Goal: Use online tool/utility: Use online tool/utility

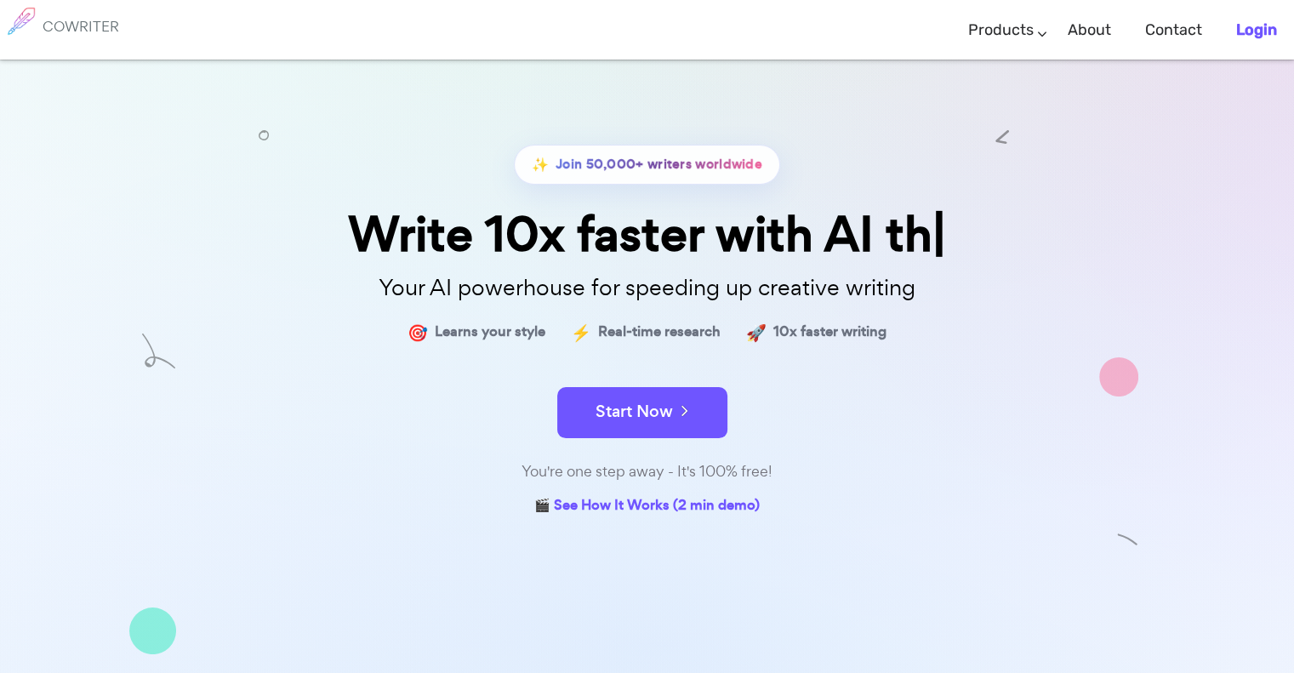
click at [1247, 26] on b "Login" at bounding box center [1256, 29] width 41 height 19
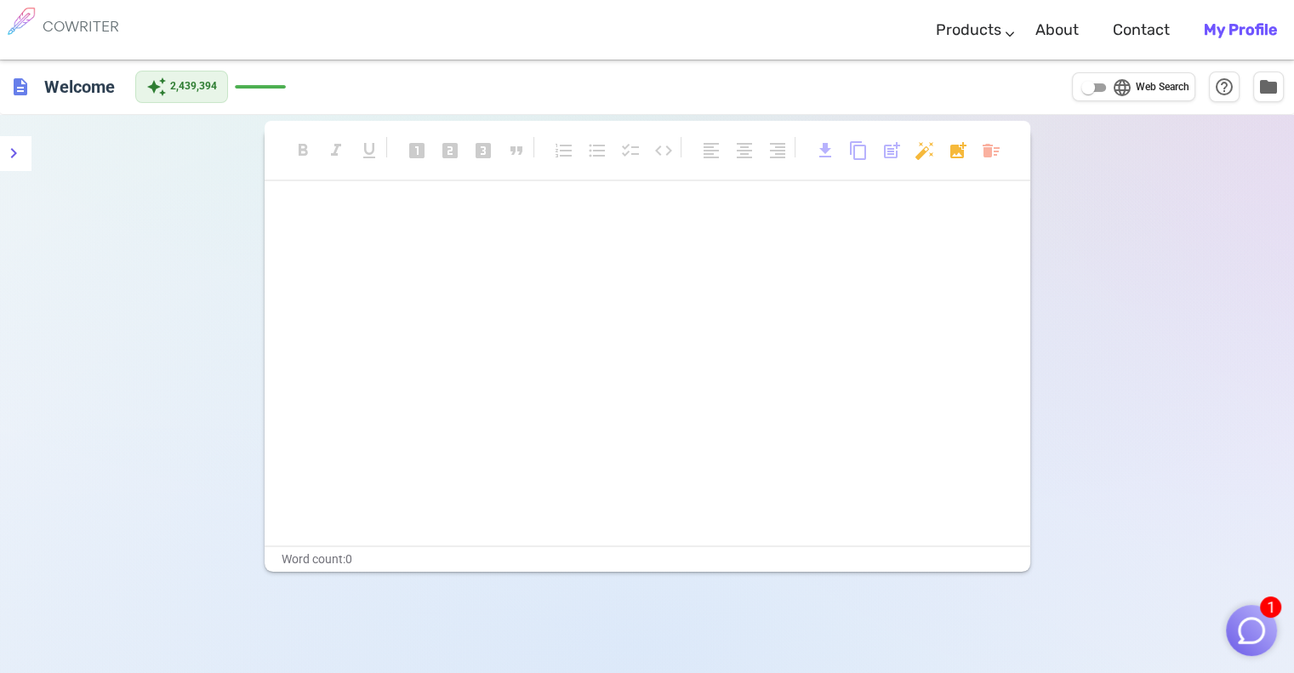
click at [1253, 637] on img "button" at bounding box center [1251, 630] width 32 height 32
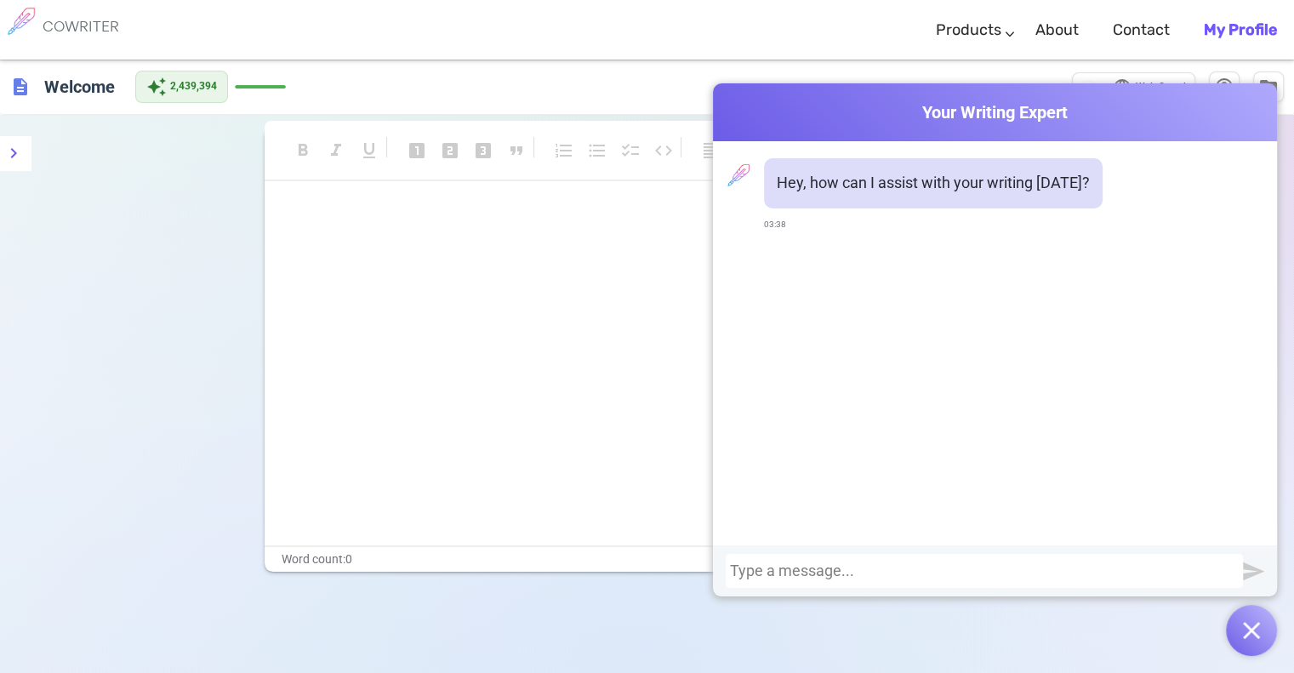
click at [978, 67] on div "description Welcome auto_awesome 2,439,394 language Web Search help_outline fol…" at bounding box center [647, 87] width 1294 height 55
click at [1150, 75] on div "language Web Search" at bounding box center [1133, 87] width 123 height 30
click at [1257, 632] on img "button" at bounding box center [1251, 630] width 17 height 17
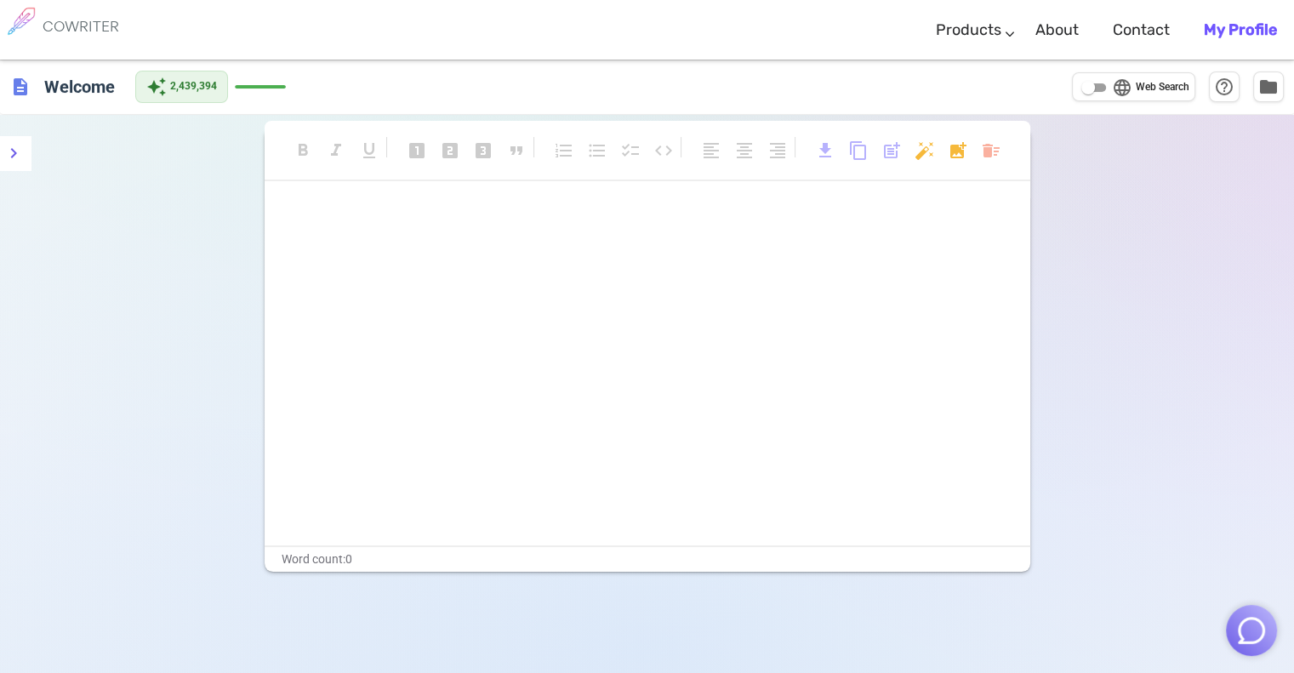
click at [1105, 89] on input "language Web Search" at bounding box center [1087, 87] width 61 height 20
checkbox input "true"
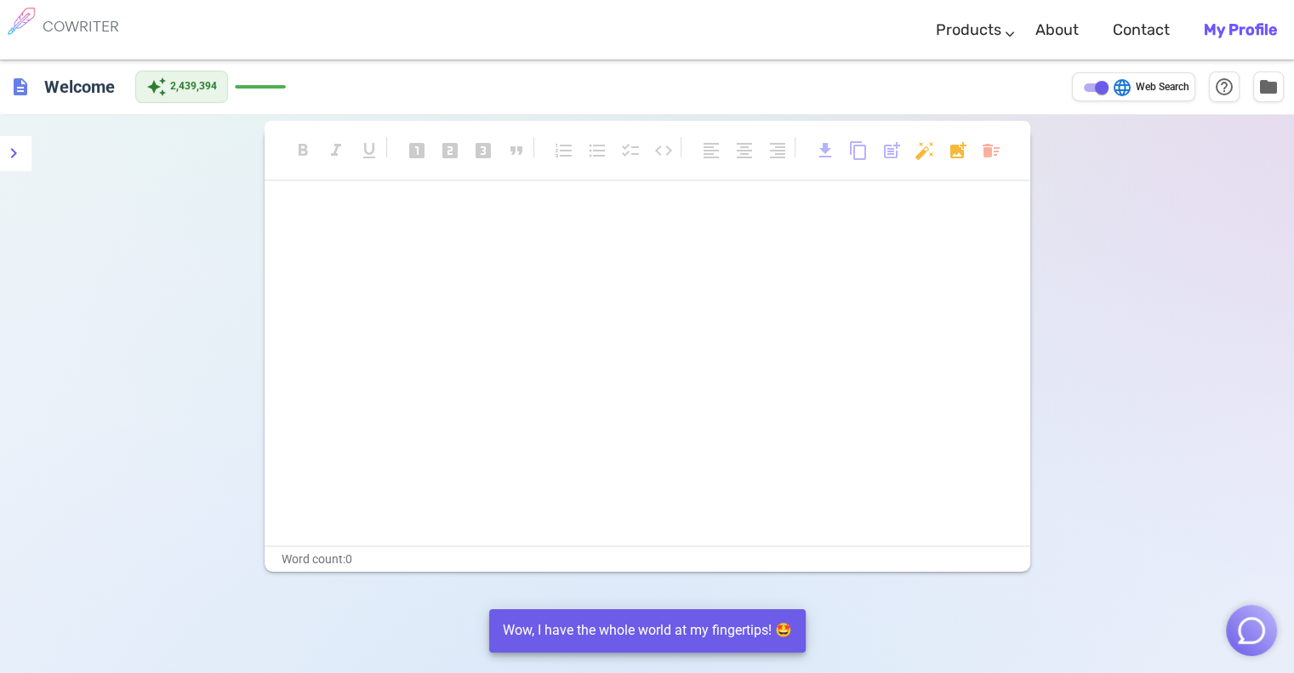
click at [1253, 629] on img "button" at bounding box center [1251, 630] width 32 height 32
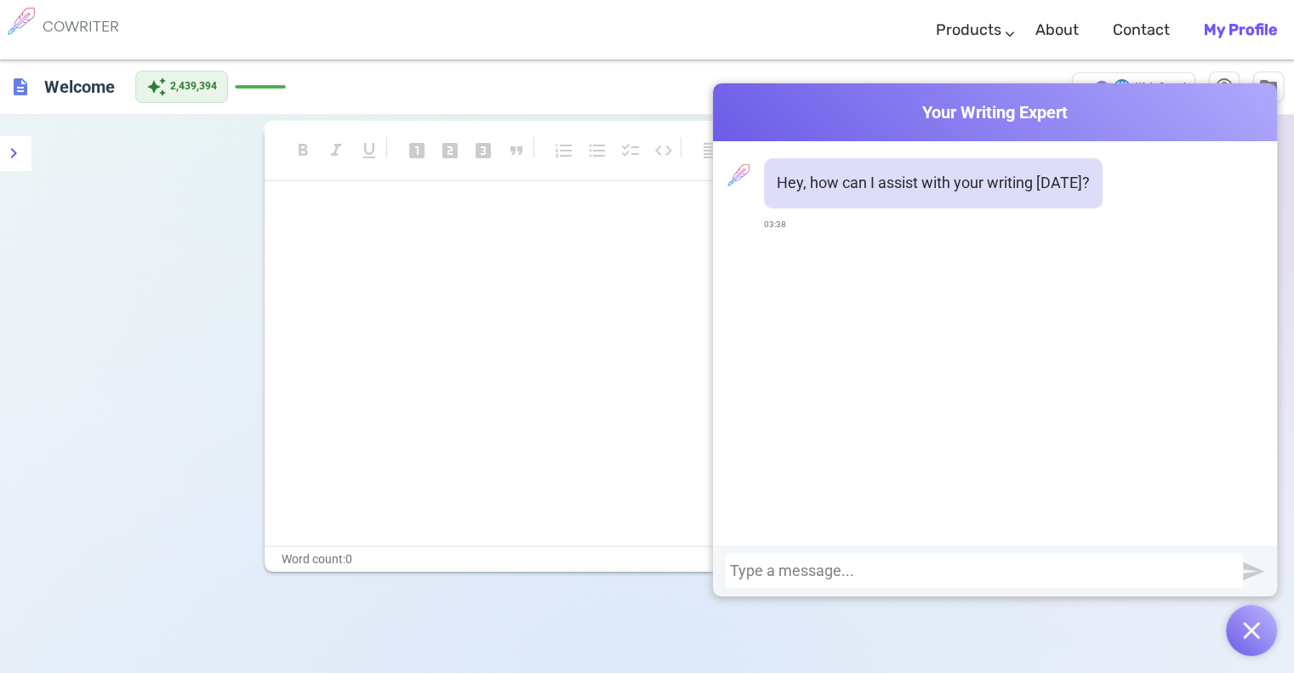
click at [878, 566] on div at bounding box center [984, 570] width 509 height 17
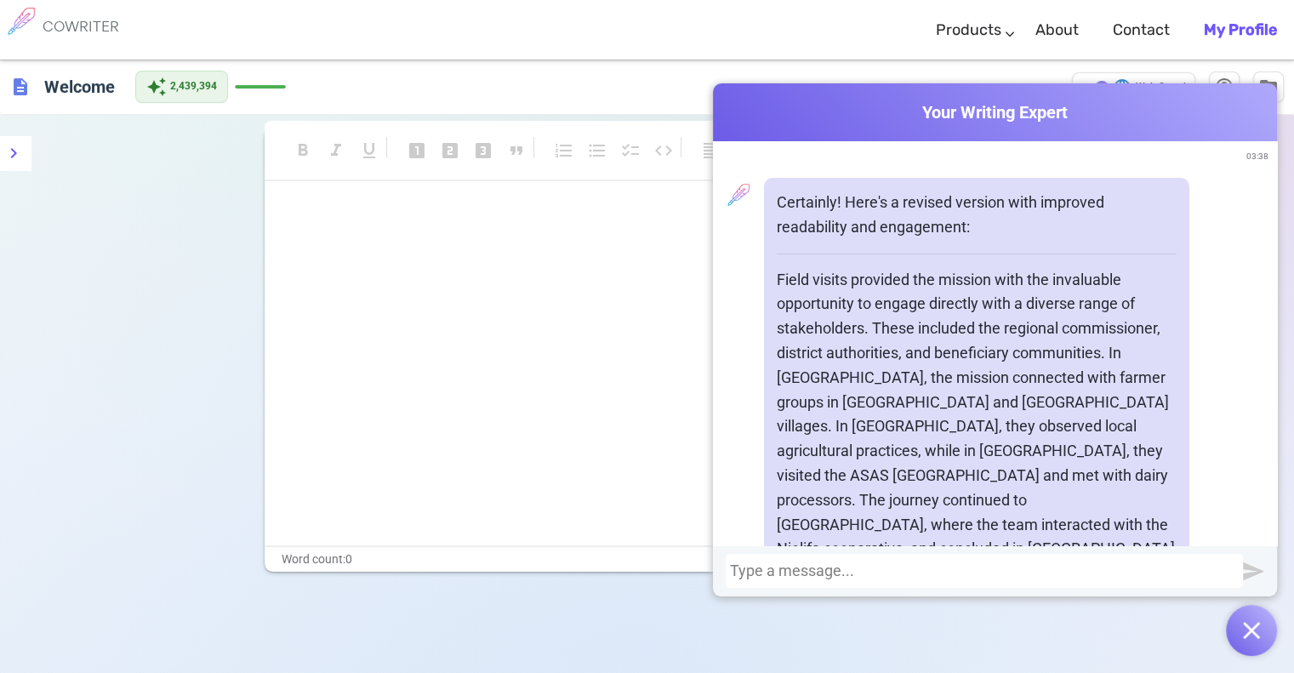
scroll to position [450, 0]
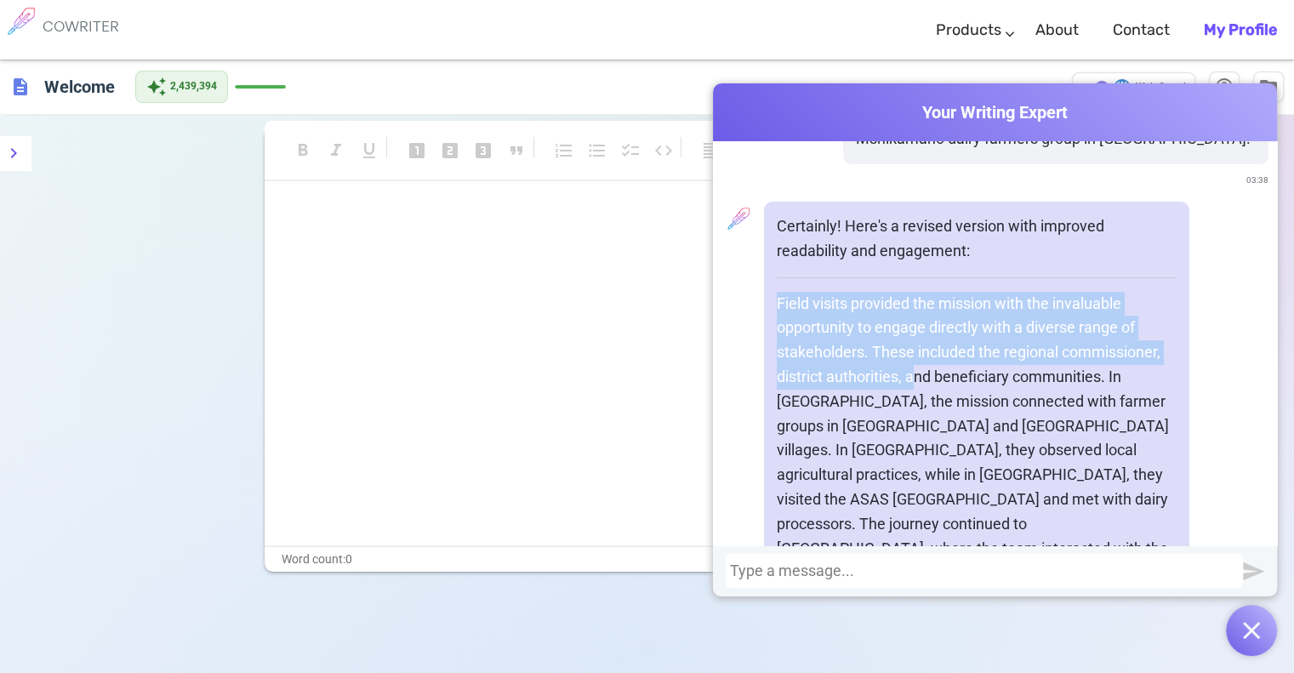
drag, startPoint x: 771, startPoint y: 274, endPoint x: 912, endPoint y: 356, distance: 162.8
click at [912, 356] on p "Field visits provided the mission with the invaluable opportunity to engage dir…" at bounding box center [977, 451] width 400 height 318
click at [906, 363] on p "Field visits provided the mission with the invaluable opportunity to engage dir…" at bounding box center [977, 451] width 400 height 318
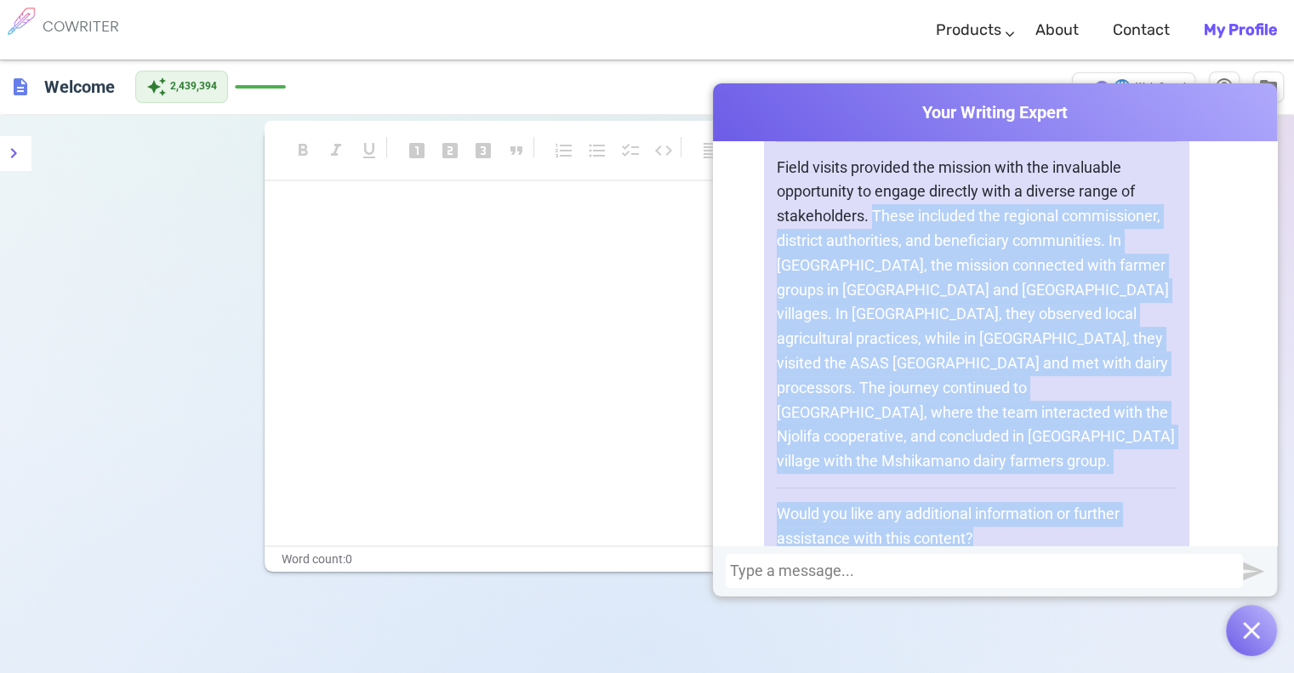
scroll to position [592, 0]
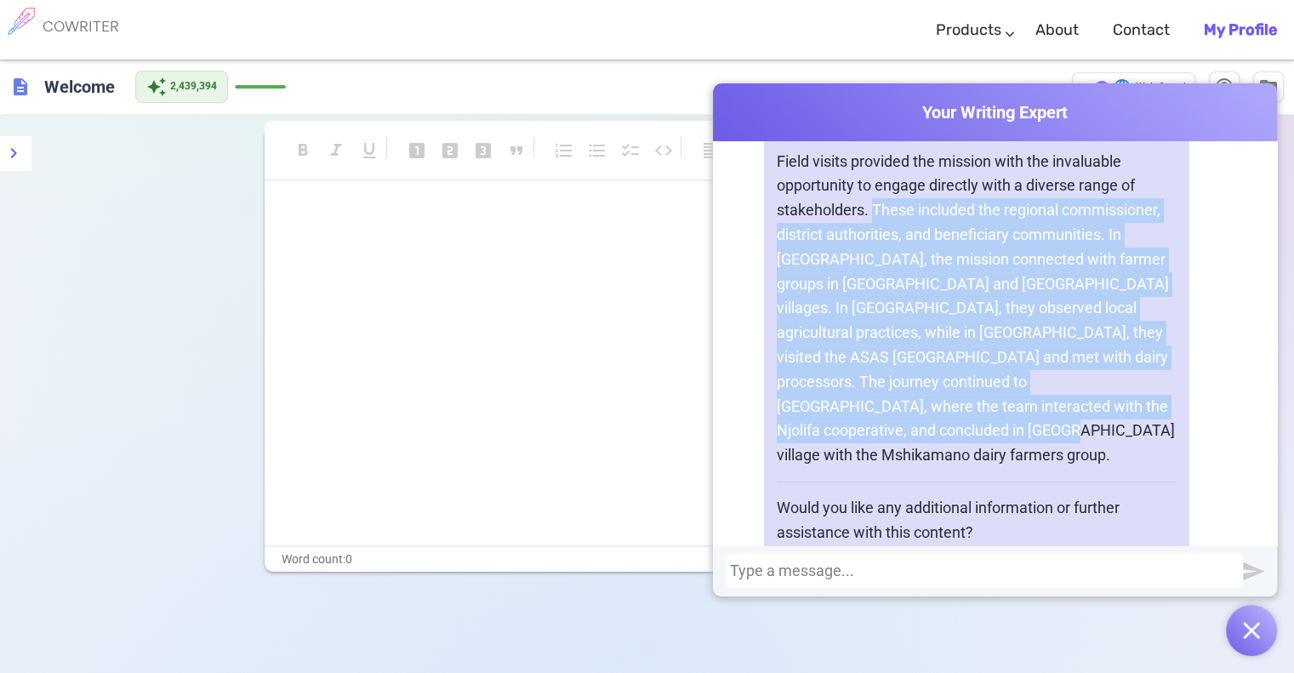
drag, startPoint x: 868, startPoint y: 326, endPoint x: 1123, endPoint y: 415, distance: 270.3
click at [1123, 415] on p "Field visits provided the mission with the invaluable opportunity to engage dir…" at bounding box center [977, 309] width 400 height 318
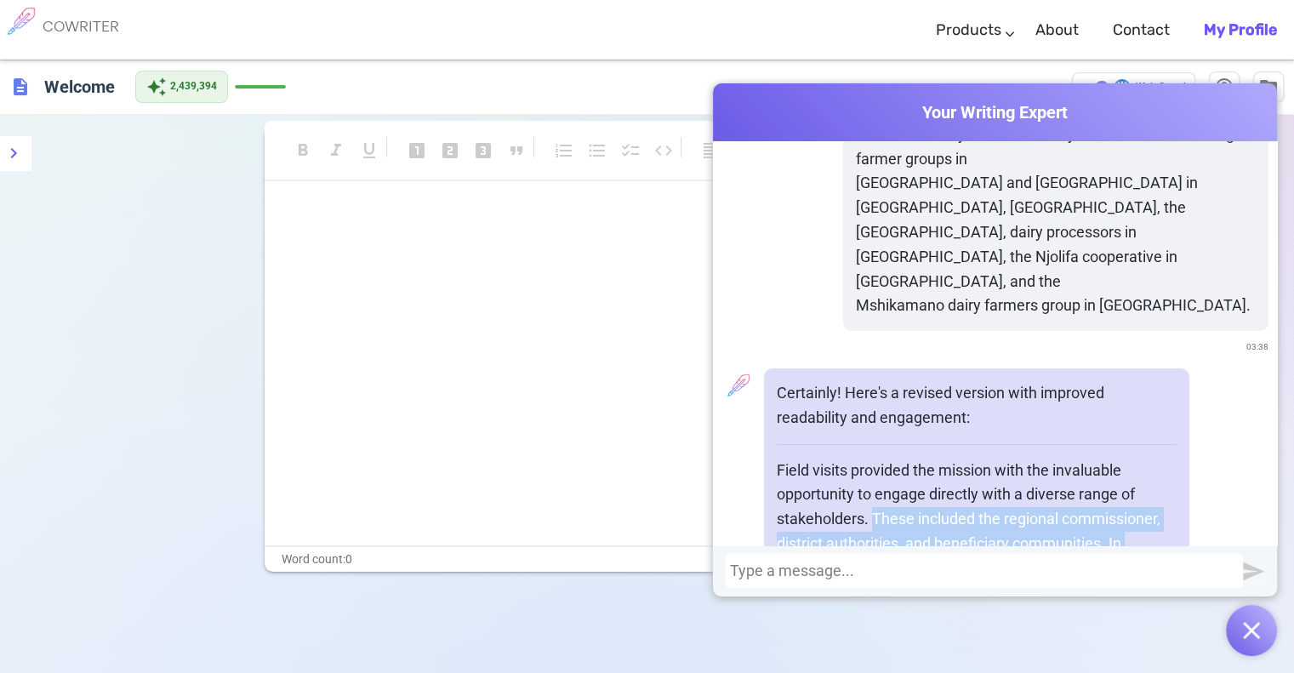
scroll to position [141, 0]
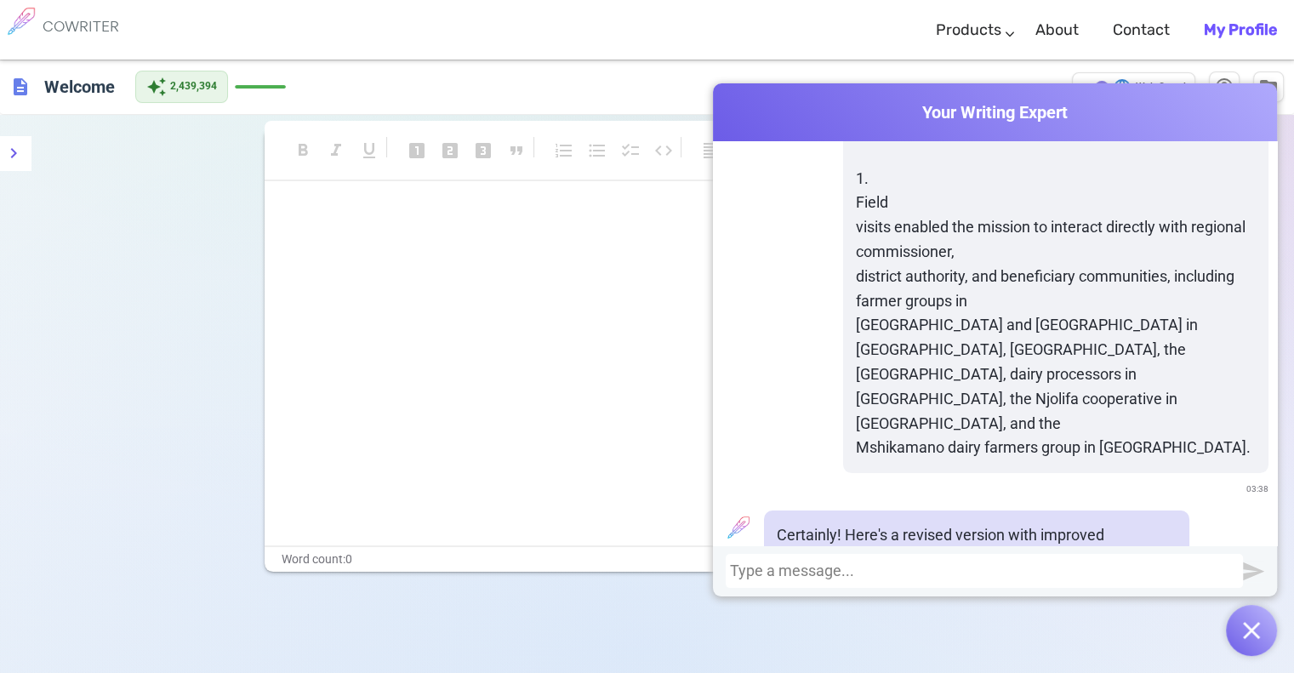
click at [890, 571] on div at bounding box center [984, 570] width 509 height 17
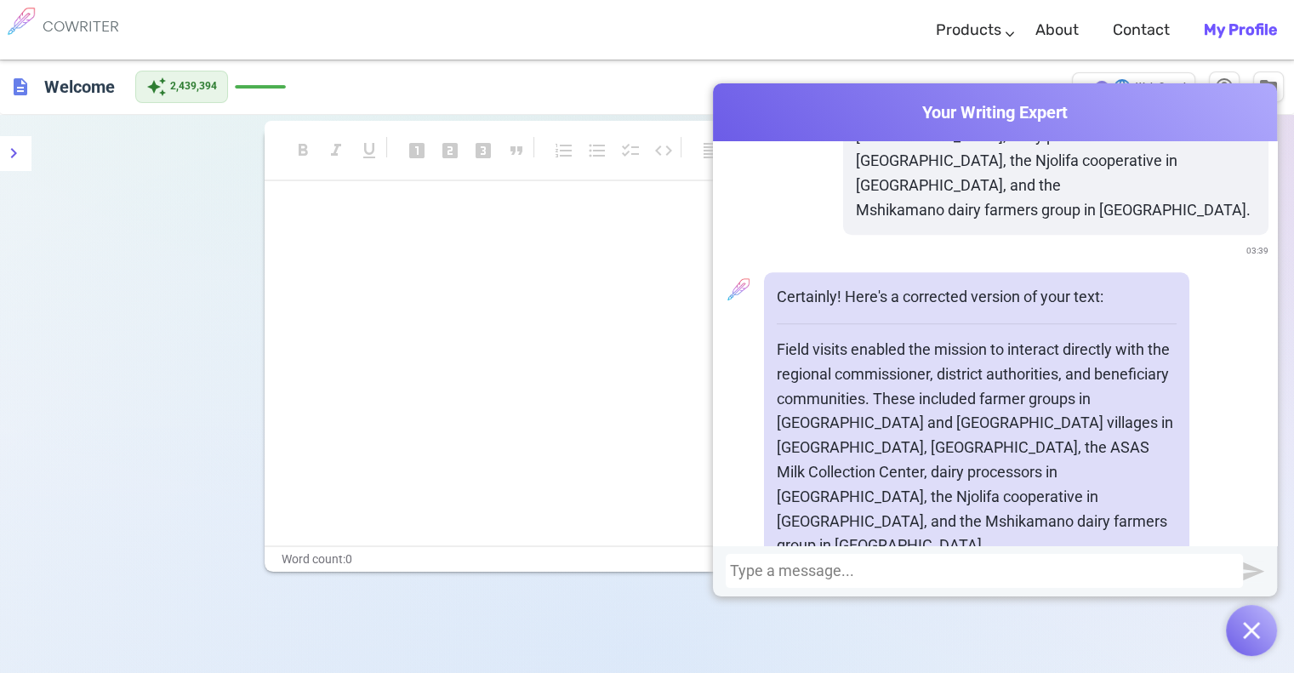
scroll to position [1337, 0]
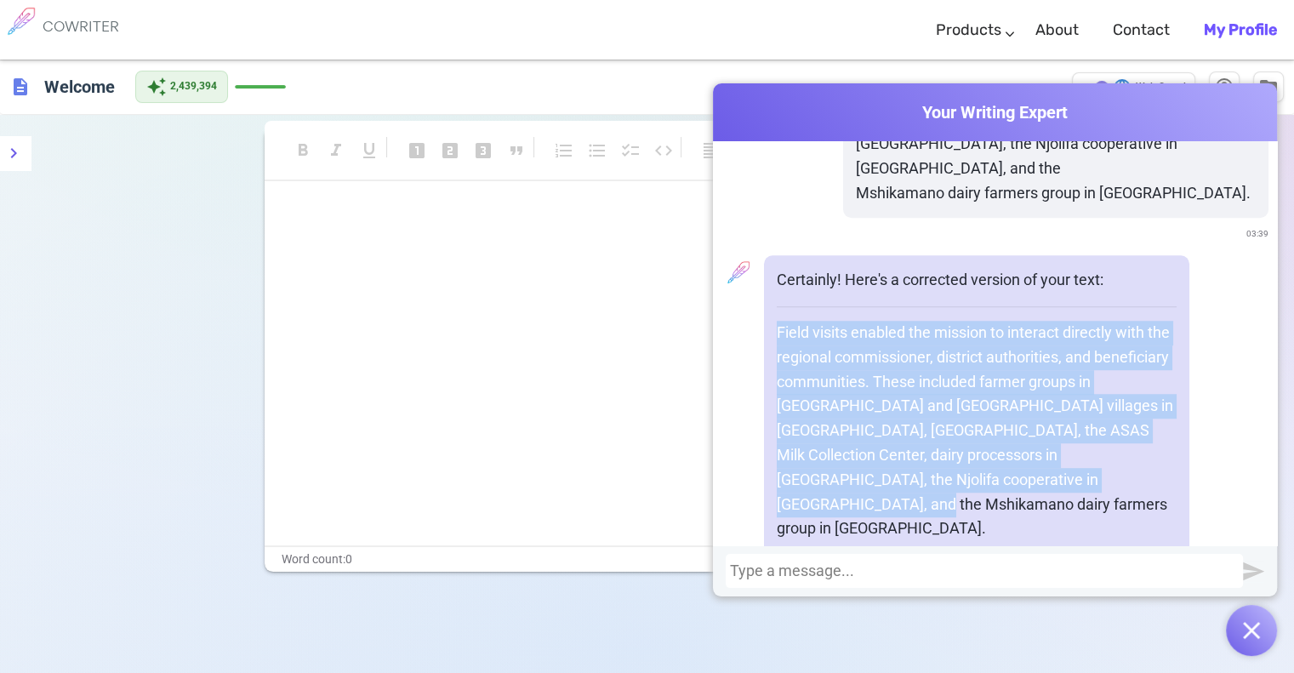
drag, startPoint x: 770, startPoint y: 255, endPoint x: 1032, endPoint y: 397, distance: 298.0
click at [1032, 397] on div "Certainly! Here's a corrected version of your text: [PERSON_NAME] visits enable…" at bounding box center [976, 443] width 425 height 376
copy p "Field visits enabled the mission to interact directly with the regional commiss…"
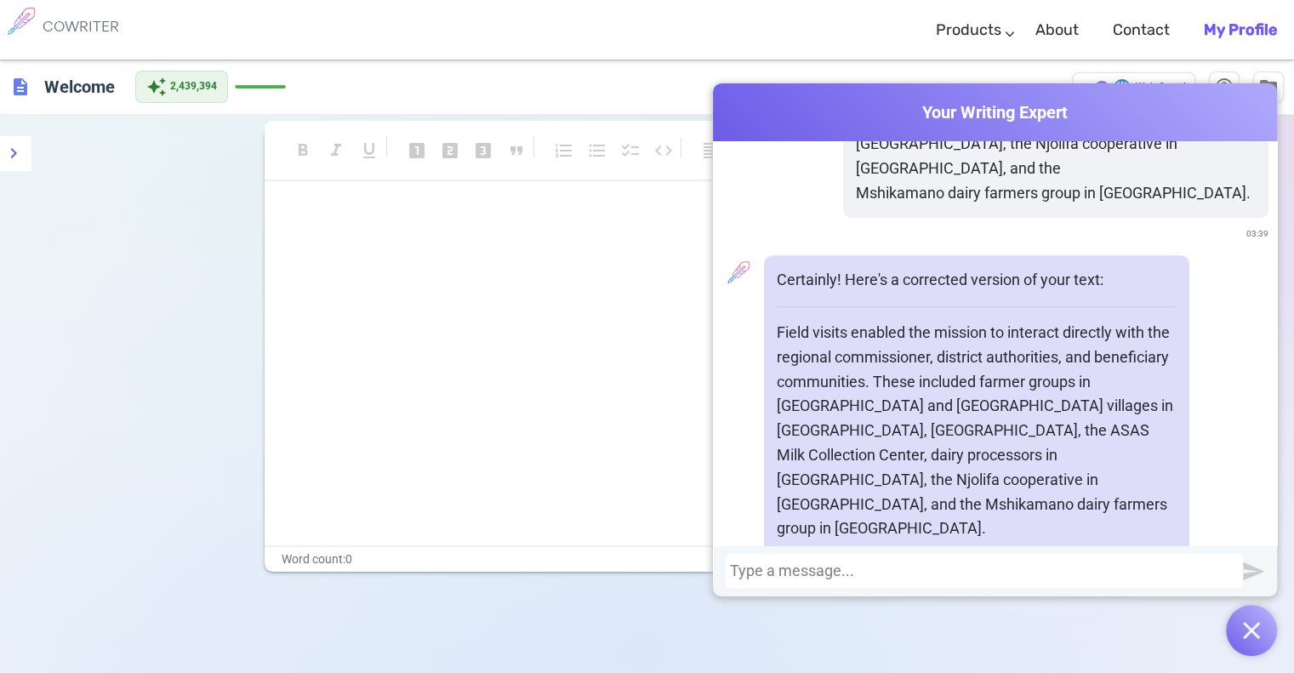
click at [897, 560] on div at bounding box center [983, 571] width 517 height 34
click at [897, 580] on div at bounding box center [983, 571] width 517 height 34
click at [888, 570] on div at bounding box center [984, 570] width 509 height 17
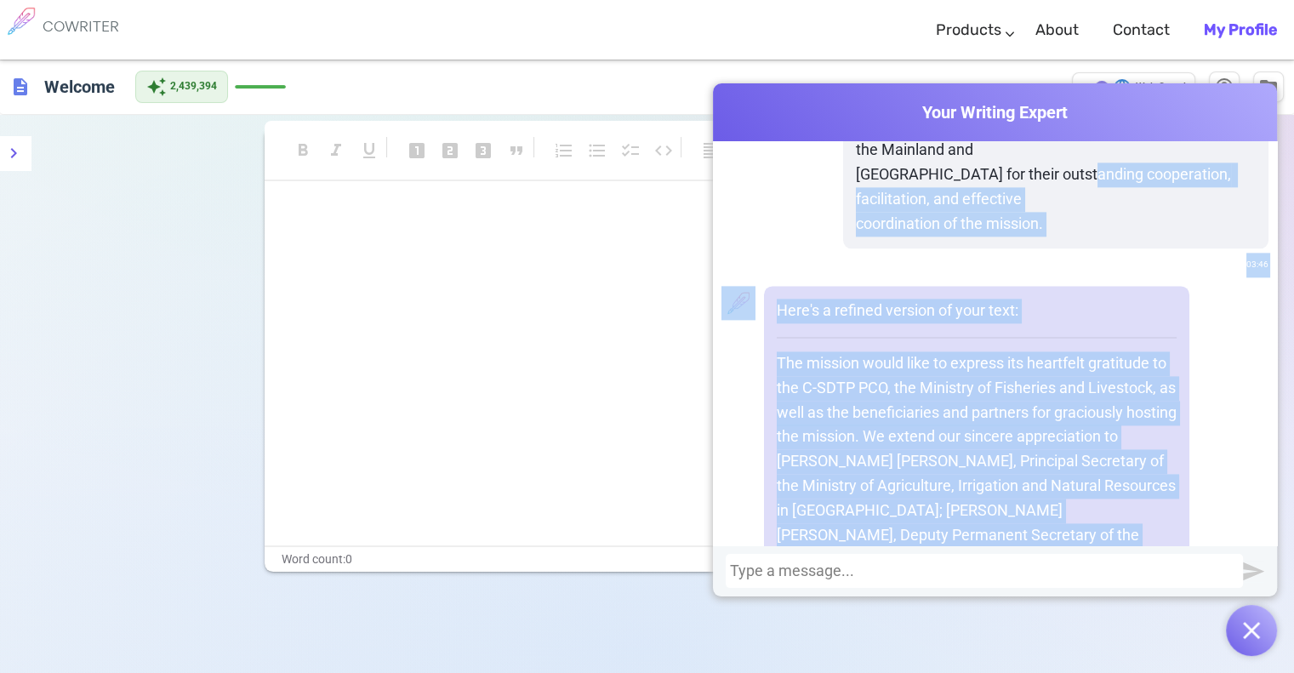
scroll to position [2270, 0]
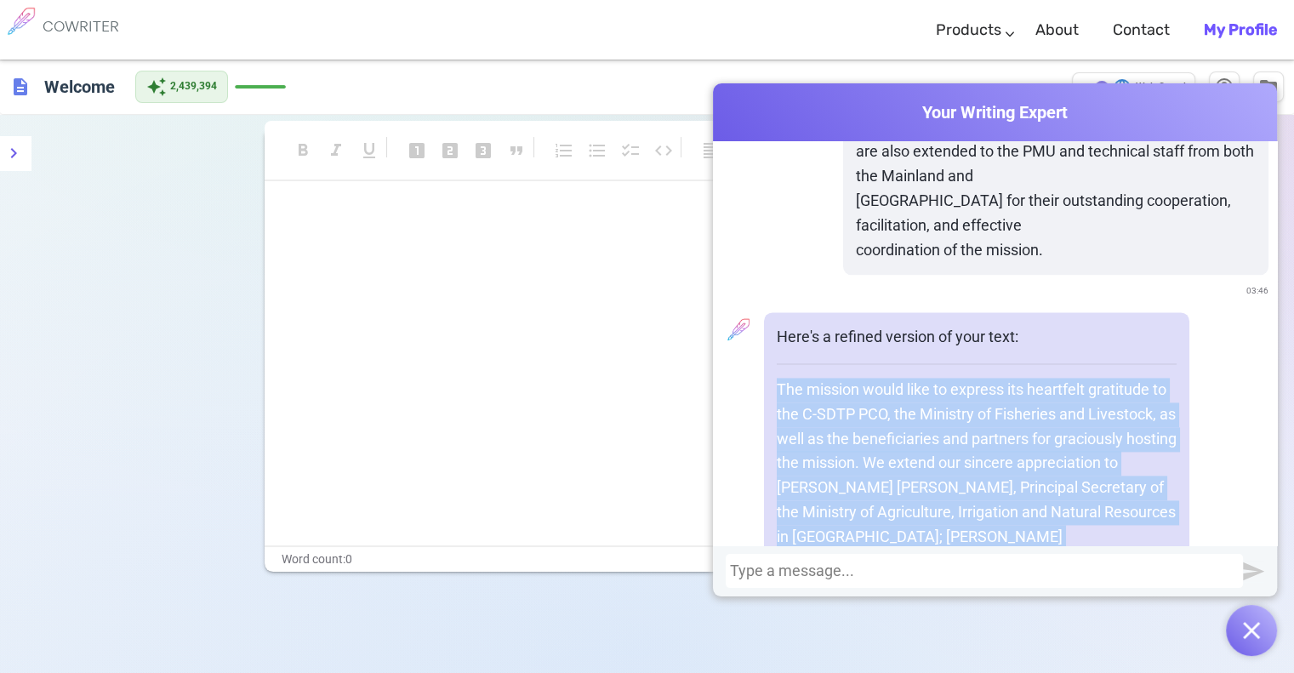
drag, startPoint x: 957, startPoint y: 406, endPoint x: 762, endPoint y: 261, distance: 242.6
click at [764, 312] on div "Here's a refined version of your text: The mission would like to express its he…" at bounding box center [976, 585] width 425 height 547
copy p "The mission would like to express its heartfelt gratitude to the C-SDTP PCO, th…"
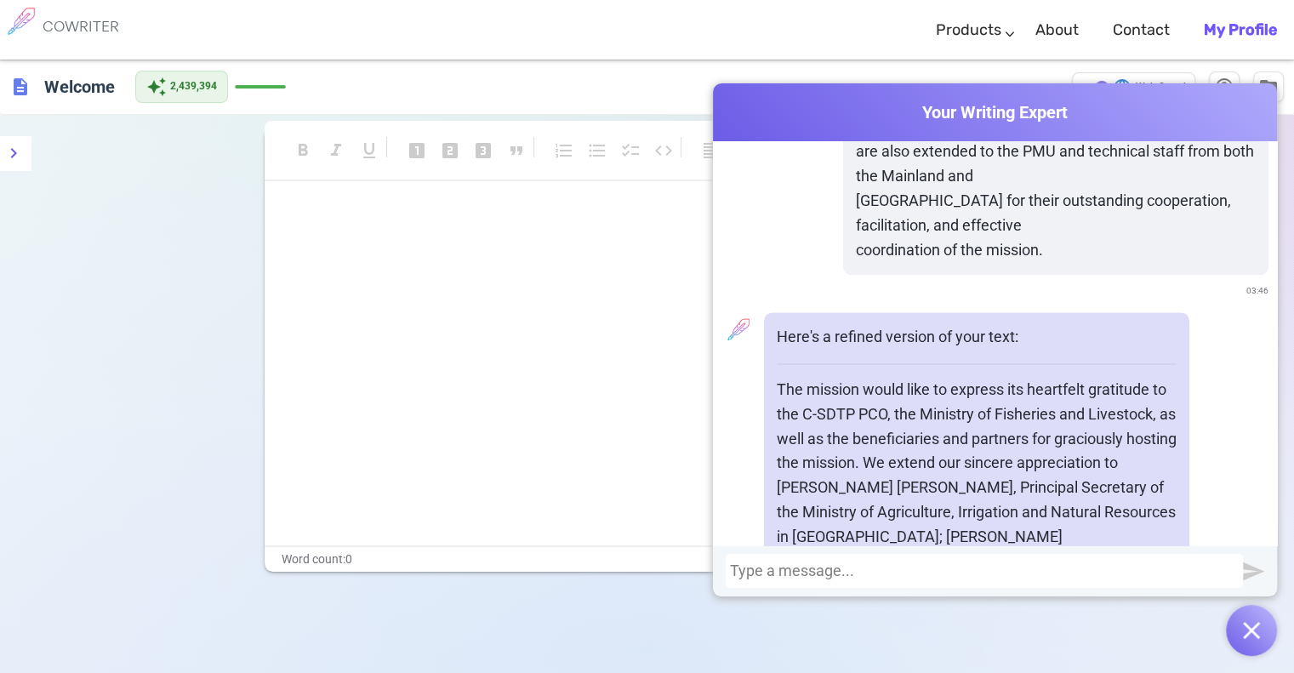
click at [815, 567] on div at bounding box center [984, 570] width 509 height 17
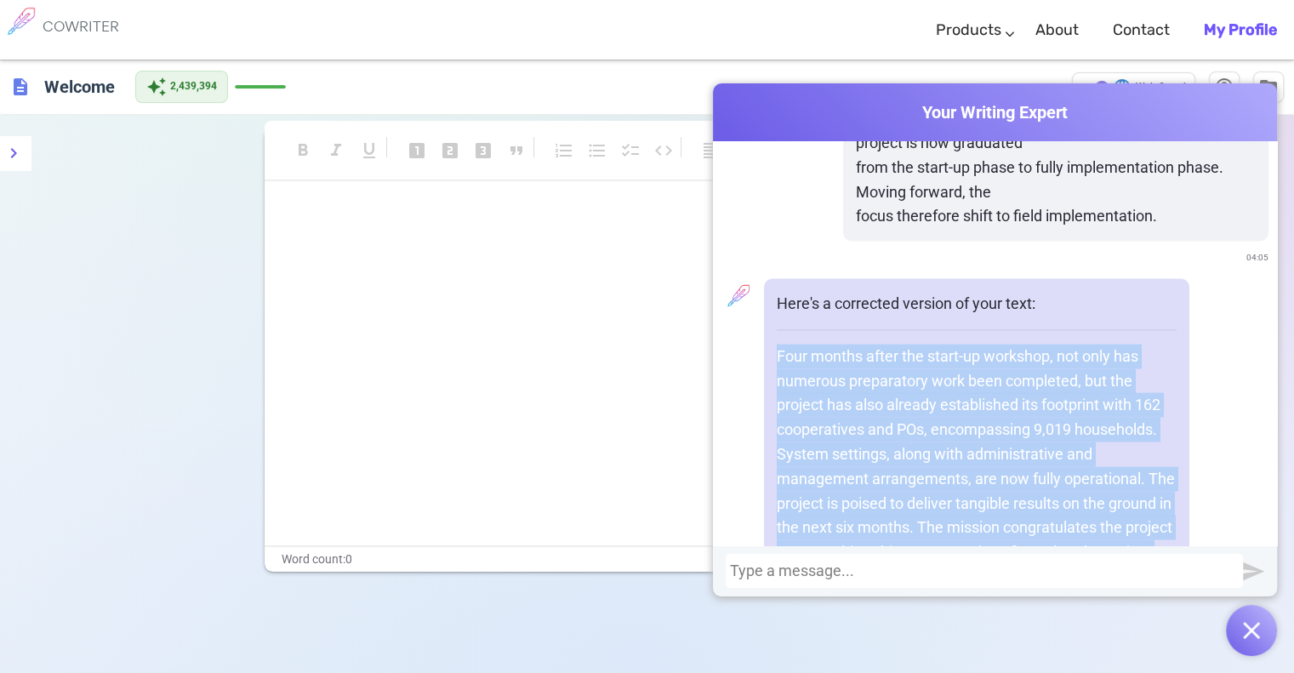
scroll to position [3456, 0]
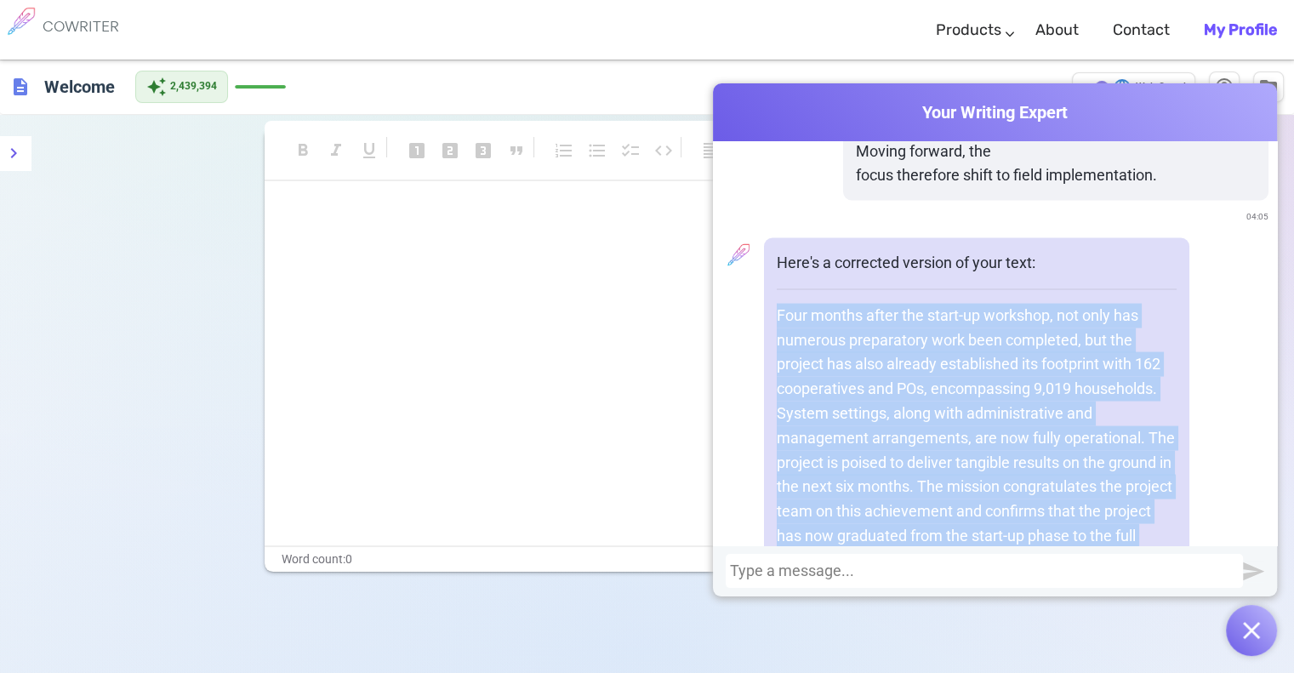
drag, startPoint x: 772, startPoint y: 275, endPoint x: 1051, endPoint y: 404, distance: 307.5
click at [1051, 404] on p "Four months after the start-up workshop, not only has numerous preparatory work…" at bounding box center [977, 451] width 400 height 294
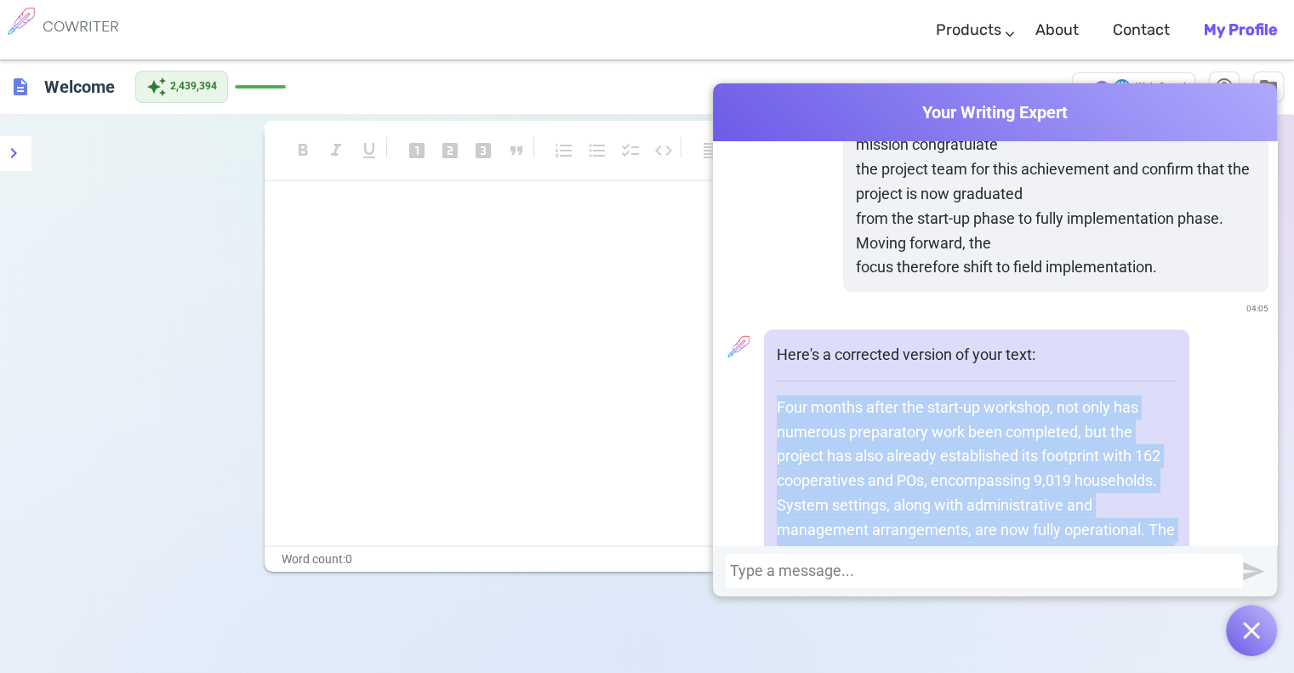
scroll to position [3315, 0]
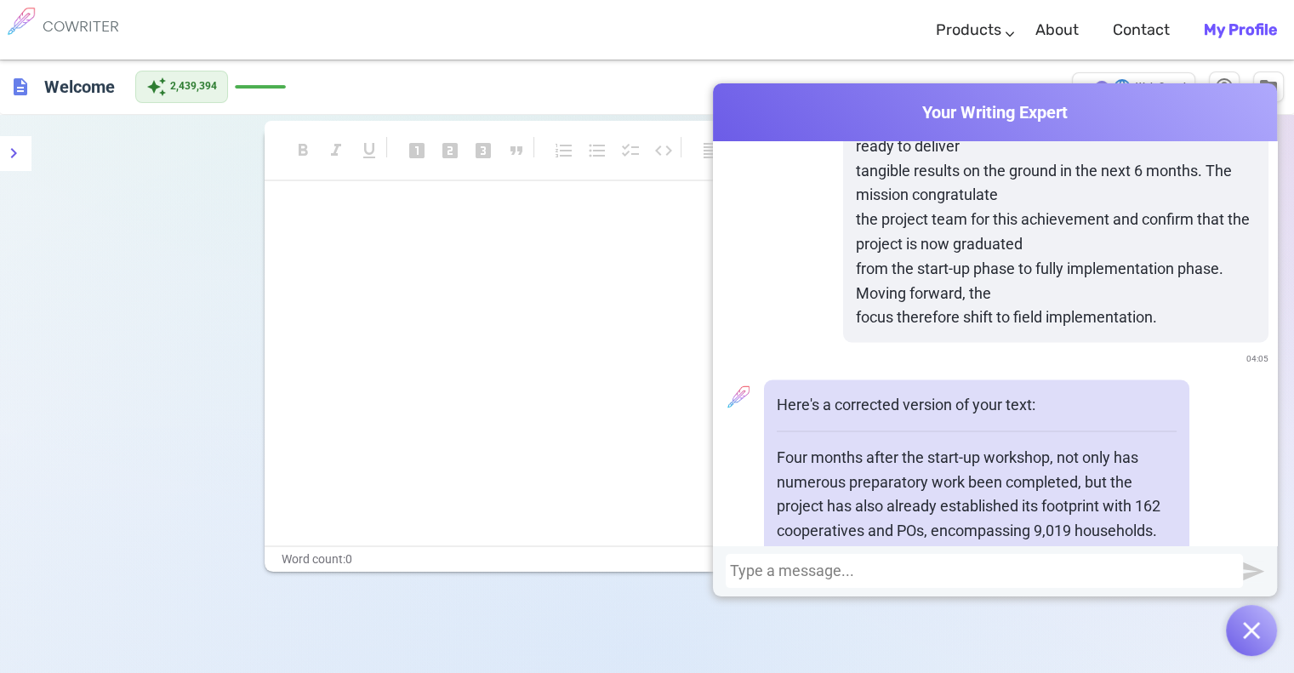
click at [871, 565] on div at bounding box center [983, 571] width 517 height 34
click at [871, 571] on div at bounding box center [984, 570] width 509 height 17
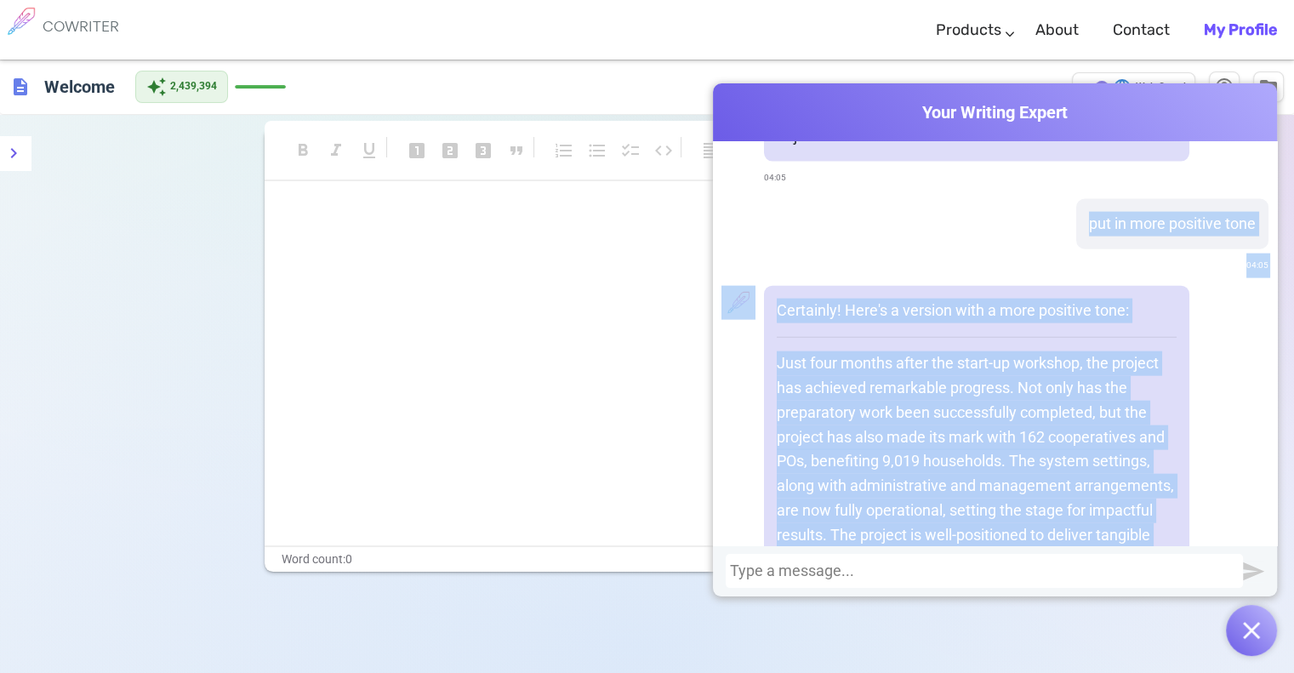
scroll to position [3811, 0]
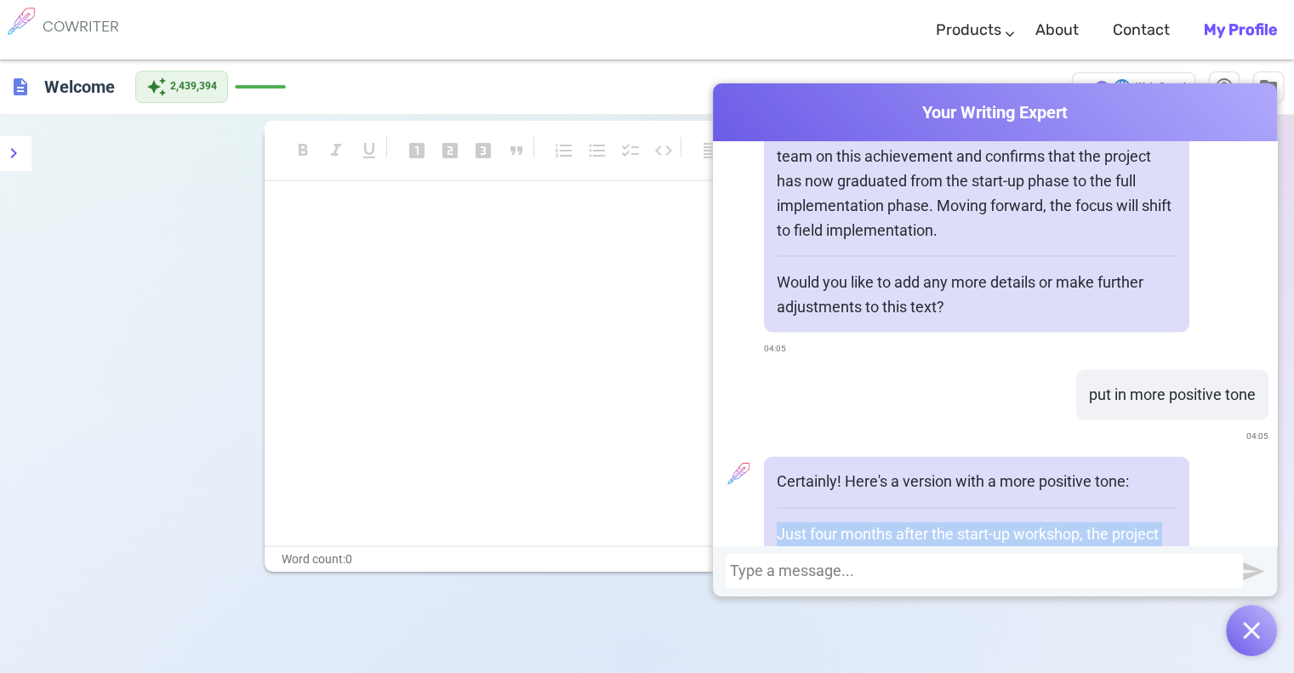
drag, startPoint x: 1010, startPoint y: 407, endPoint x: 767, endPoint y: 353, distance: 248.4
copy p "Just four months after the start-up workshop, the project has achieved remarkab…"
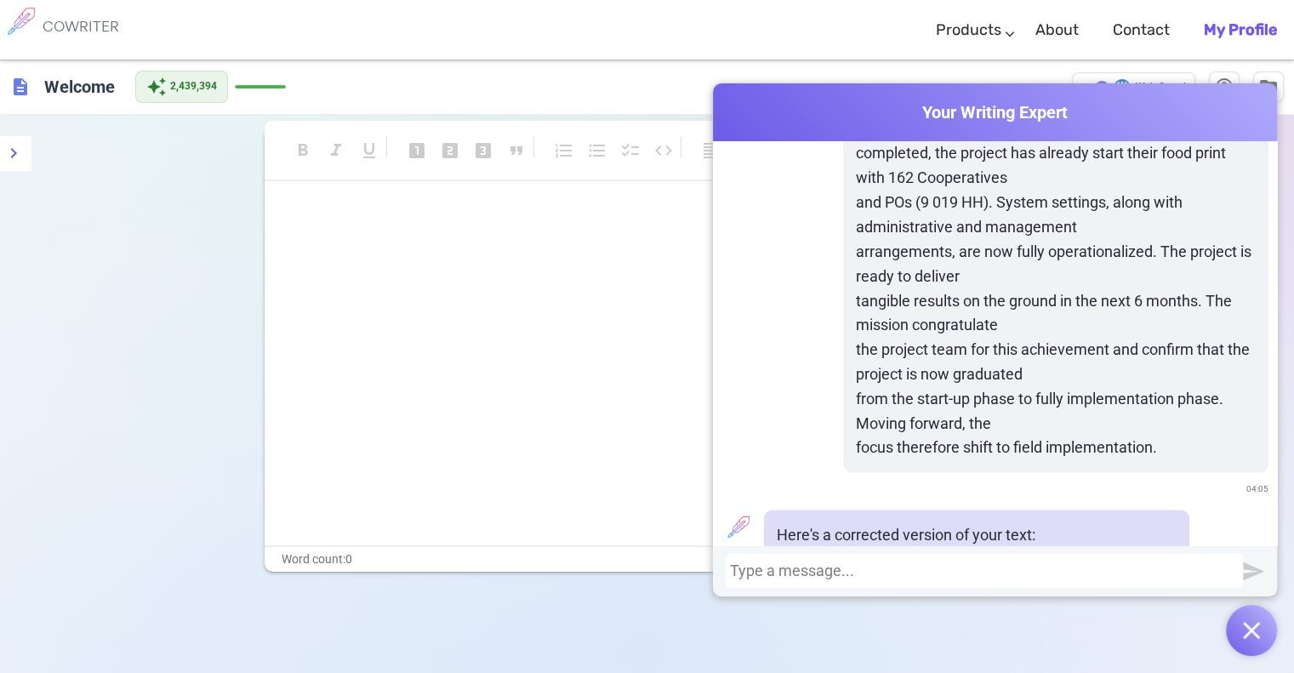
scroll to position [3386, 0]
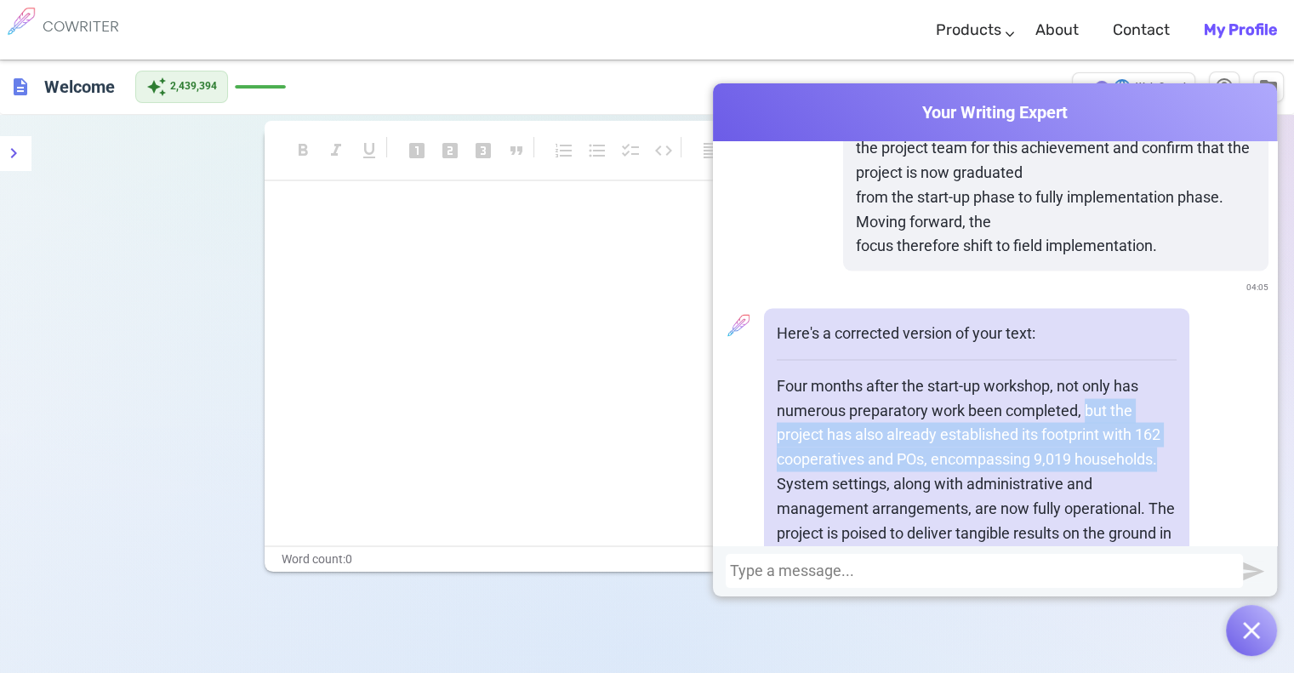
drag, startPoint x: 1082, startPoint y: 237, endPoint x: 1171, endPoint y: 287, distance: 102.4
click at [1171, 309] on div "Here's a corrected version of your text: Four months after the start-up worksho…" at bounding box center [976, 533] width 425 height 449
copy p "but the project has also already established its footprint with 162 cooperative…"
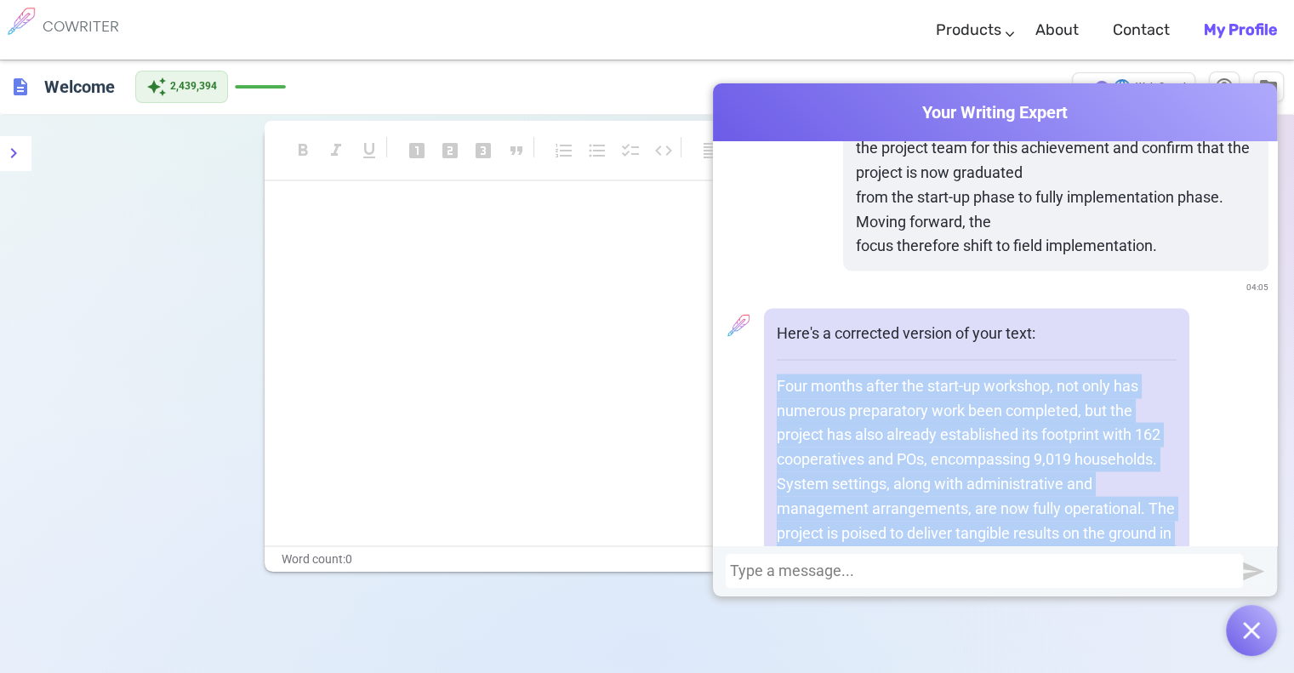
drag, startPoint x: 987, startPoint y: 481, endPoint x: 767, endPoint y: 207, distance: 352.1
click at [767, 309] on div "Here's a corrected version of your text: Four months after the start-up worksho…" at bounding box center [976, 533] width 425 height 449
copy p "Four months after the start-up workshop, not only has numerous preparatory work…"
click at [965, 374] on p "Four months after the start-up workshop, not only has numerous preparatory work…" at bounding box center [977, 521] width 400 height 294
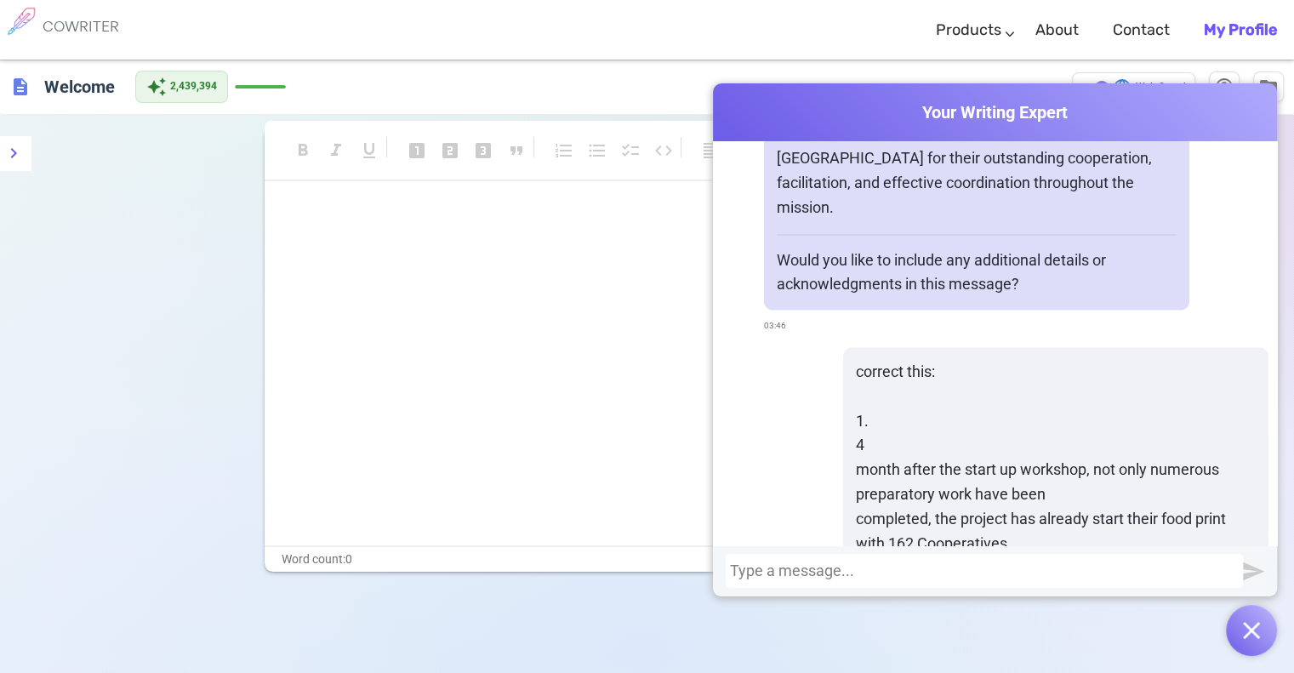
scroll to position [2961, 0]
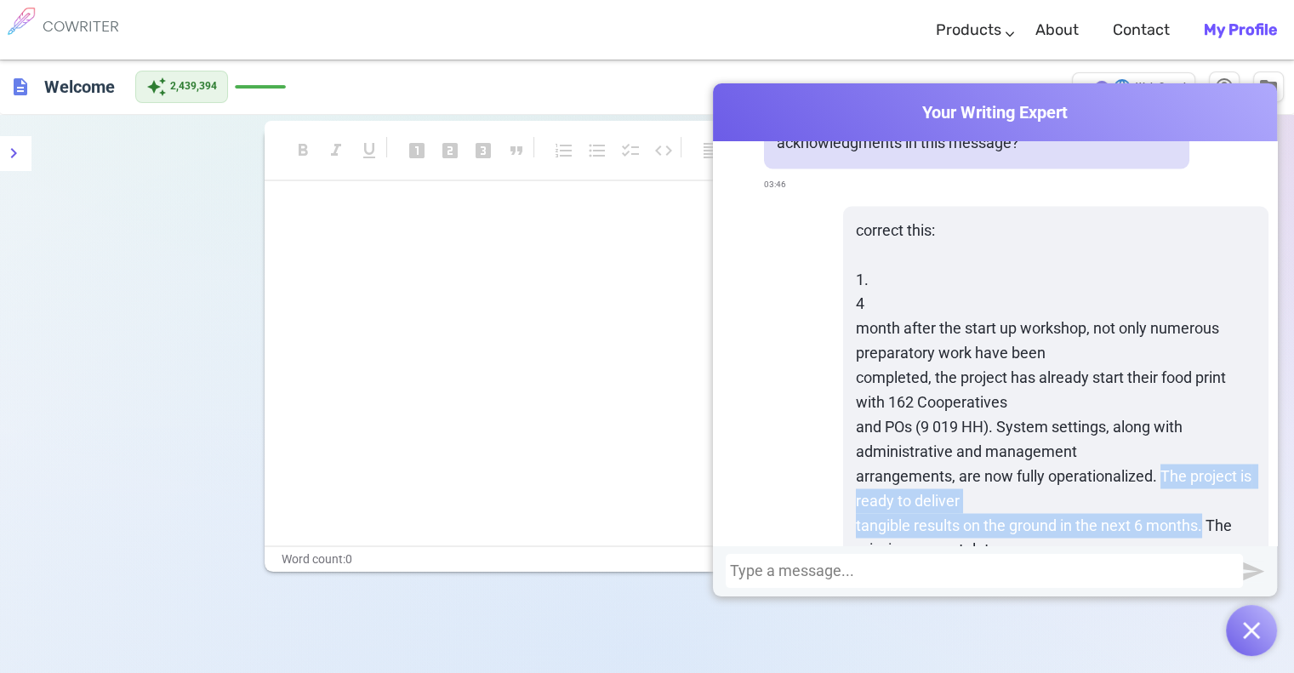
drag, startPoint x: 1149, startPoint y: 304, endPoint x: 1190, endPoint y: 360, distance: 68.7
click at [1190, 360] on p "1. 4 month after the start up workshop, not only numerous preparatory work have…" at bounding box center [1056, 476] width 400 height 417
copy p "The project is ready to deliver tangible results on the ground in the next 6 mo…"
